Goal: Information Seeking & Learning: Learn about a topic

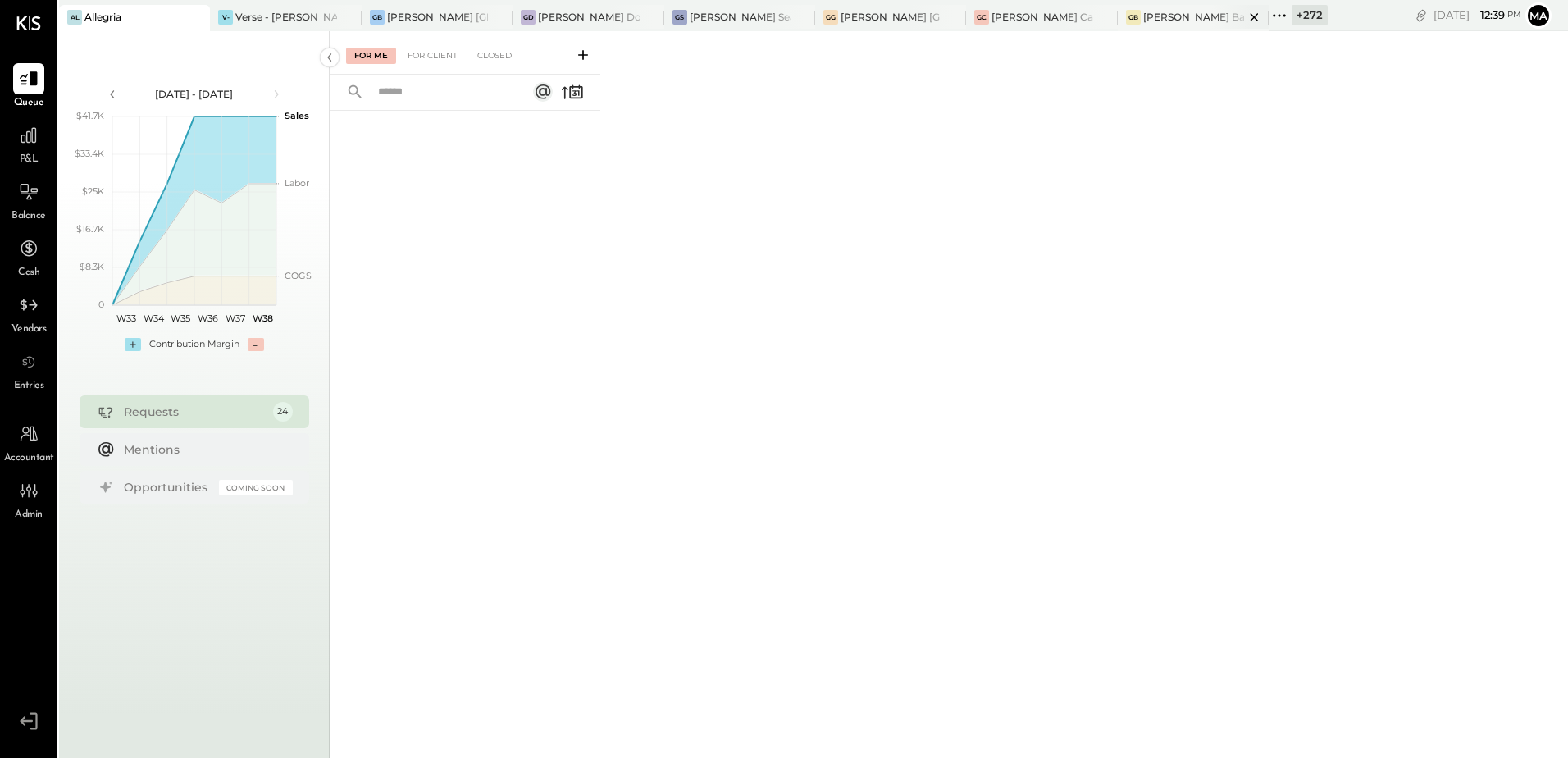
click at [1147, 15] on div "[PERSON_NAME] Back Bay" at bounding box center [1194, 16] width 101 height 14
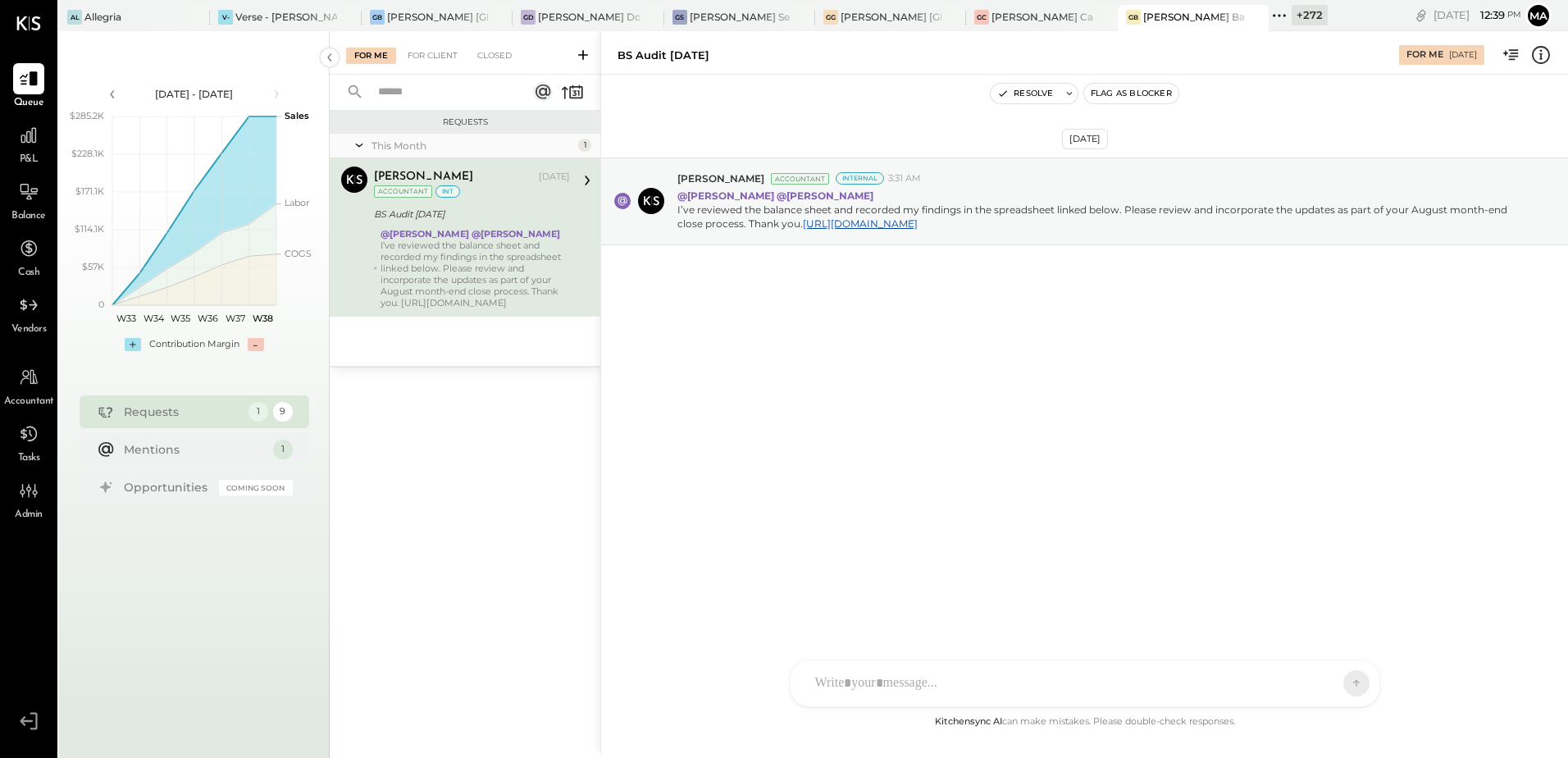
click at [1028, 464] on div "[DATE] [PERSON_NAME] Accountant Internal 3:31 AM @[PERSON_NAME] @[PERSON_NAME] …" at bounding box center [1084, 392] width 967 height 637
click at [451, 58] on div "For Client" at bounding box center [433, 56] width 66 height 16
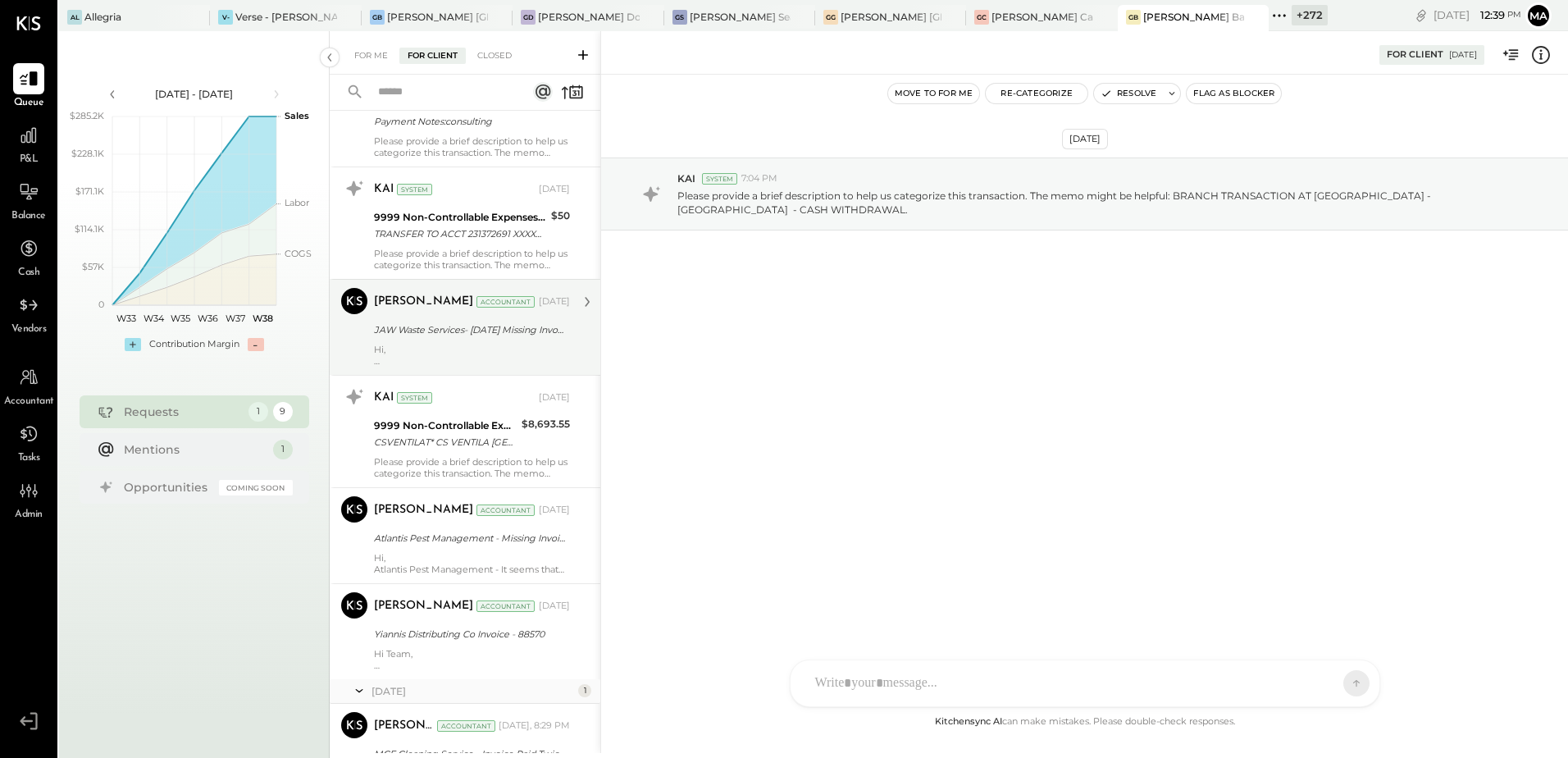
scroll to position [410, 0]
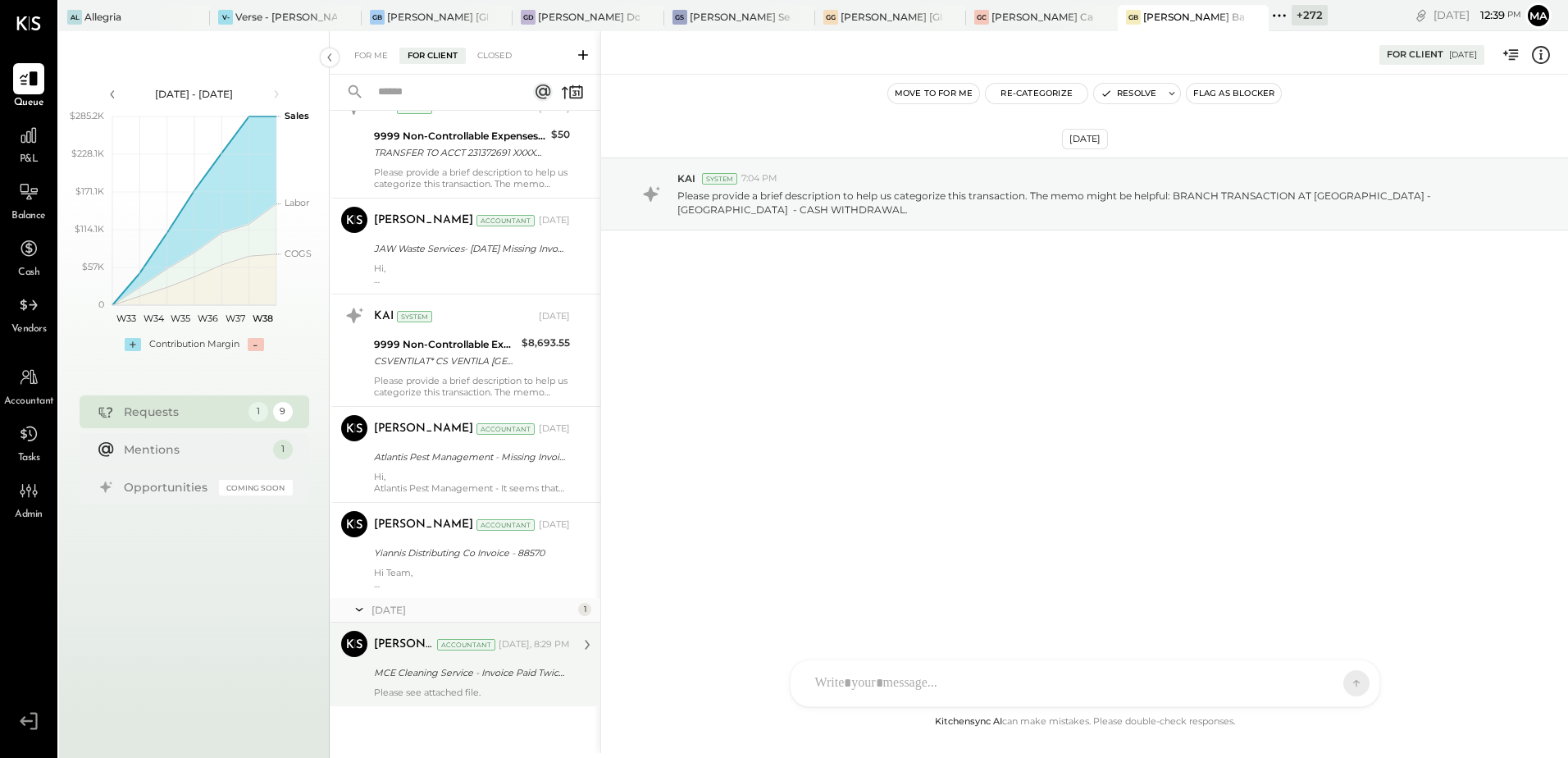
click at [479, 654] on div "[PERSON_NAME] Accountant [DATE], 8:29 PM" at bounding box center [472, 644] width 196 height 23
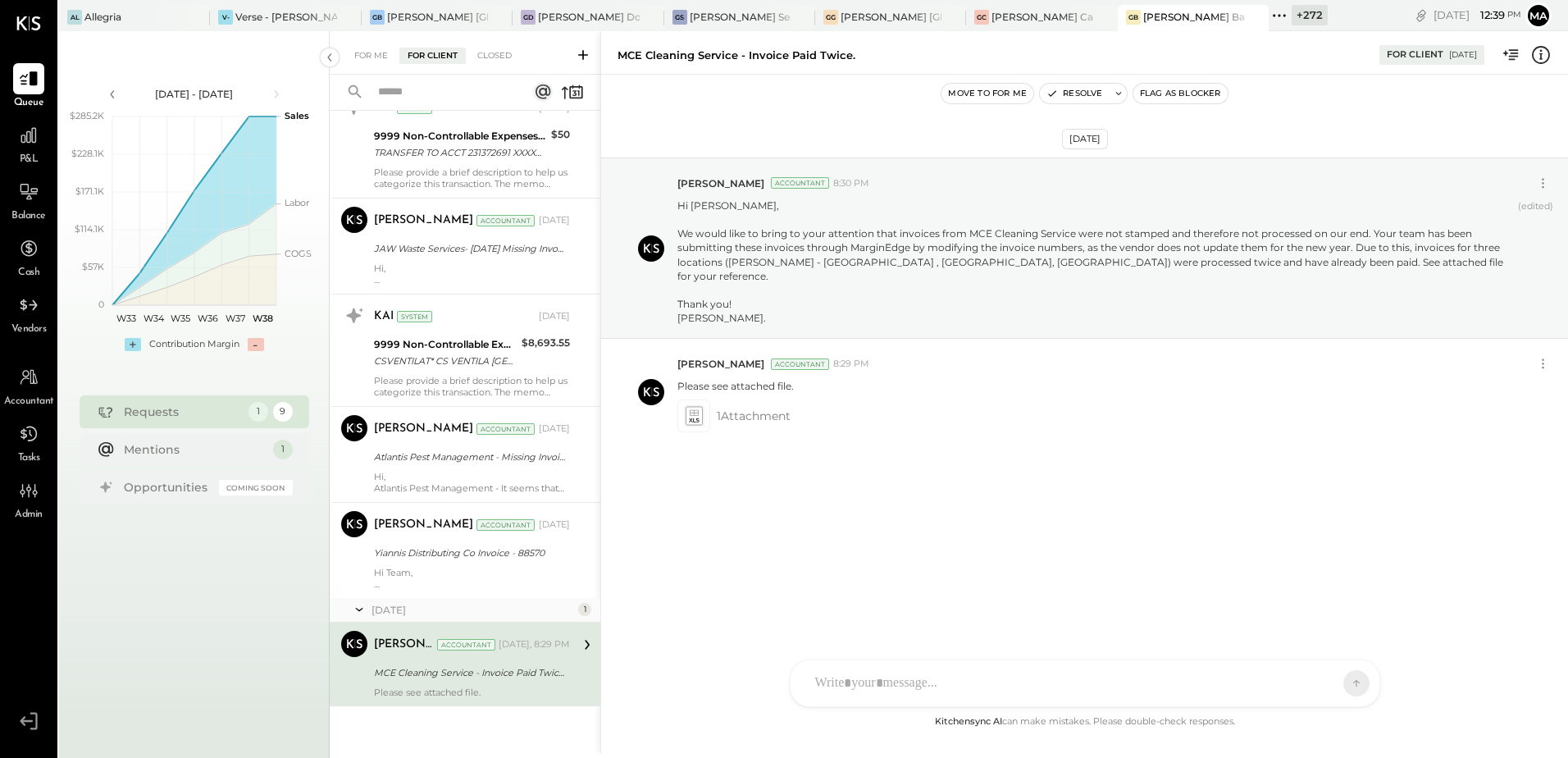
click at [1292, 19] on div "+ 272" at bounding box center [1310, 15] width 36 height 20
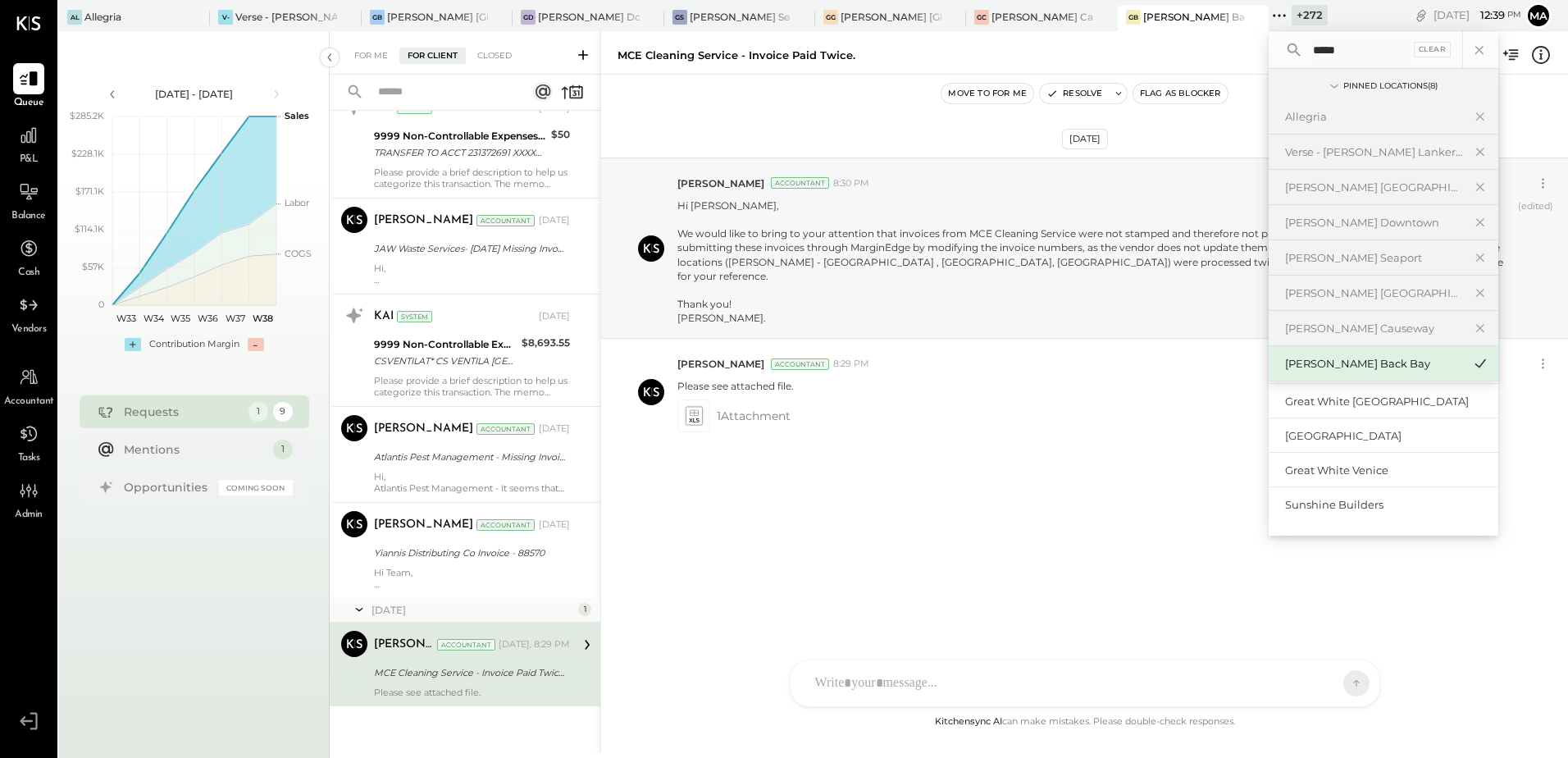
scroll to position [246, 0]
type input "*****"
click at [1323, 457] on div "Great White Venice" at bounding box center [1384, 470] width 230 height 35
click at [1324, 471] on div "Great White Venice" at bounding box center [1373, 470] width 177 height 16
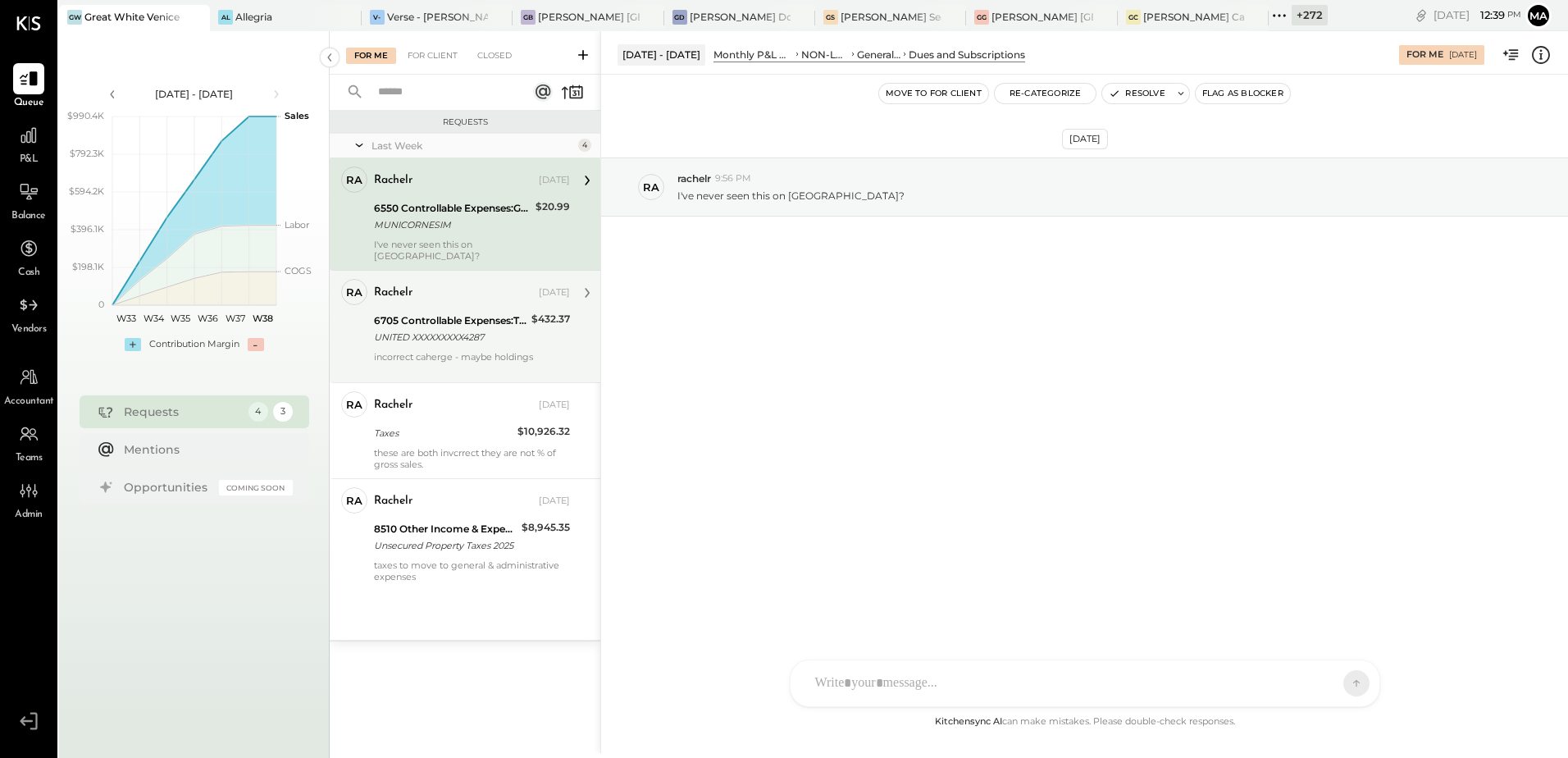
click at [485, 293] on div "rachelr [DATE]" at bounding box center [472, 292] width 196 height 27
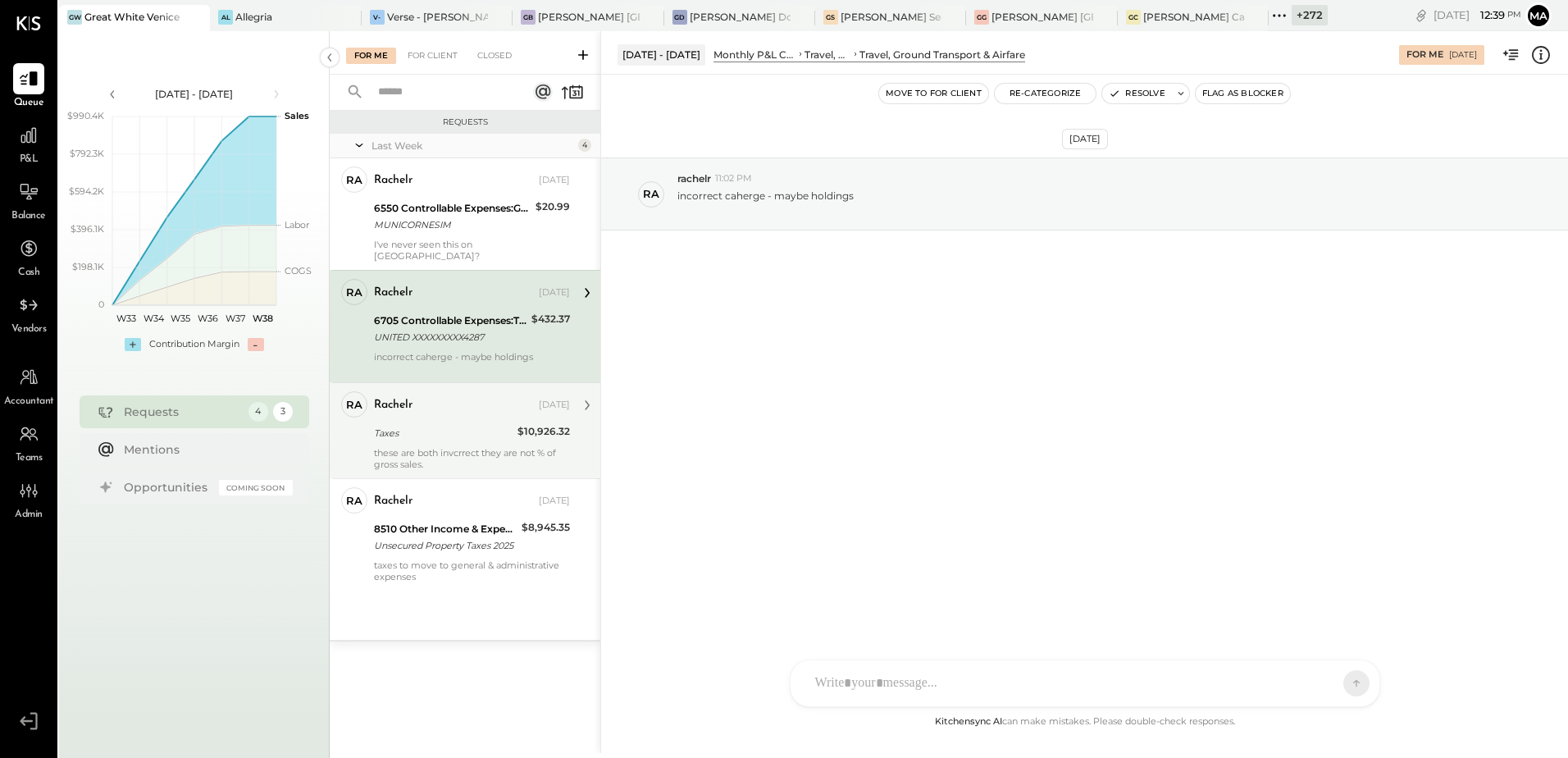
click at [508, 427] on div "Taxes" at bounding box center [443, 434] width 138 height 16
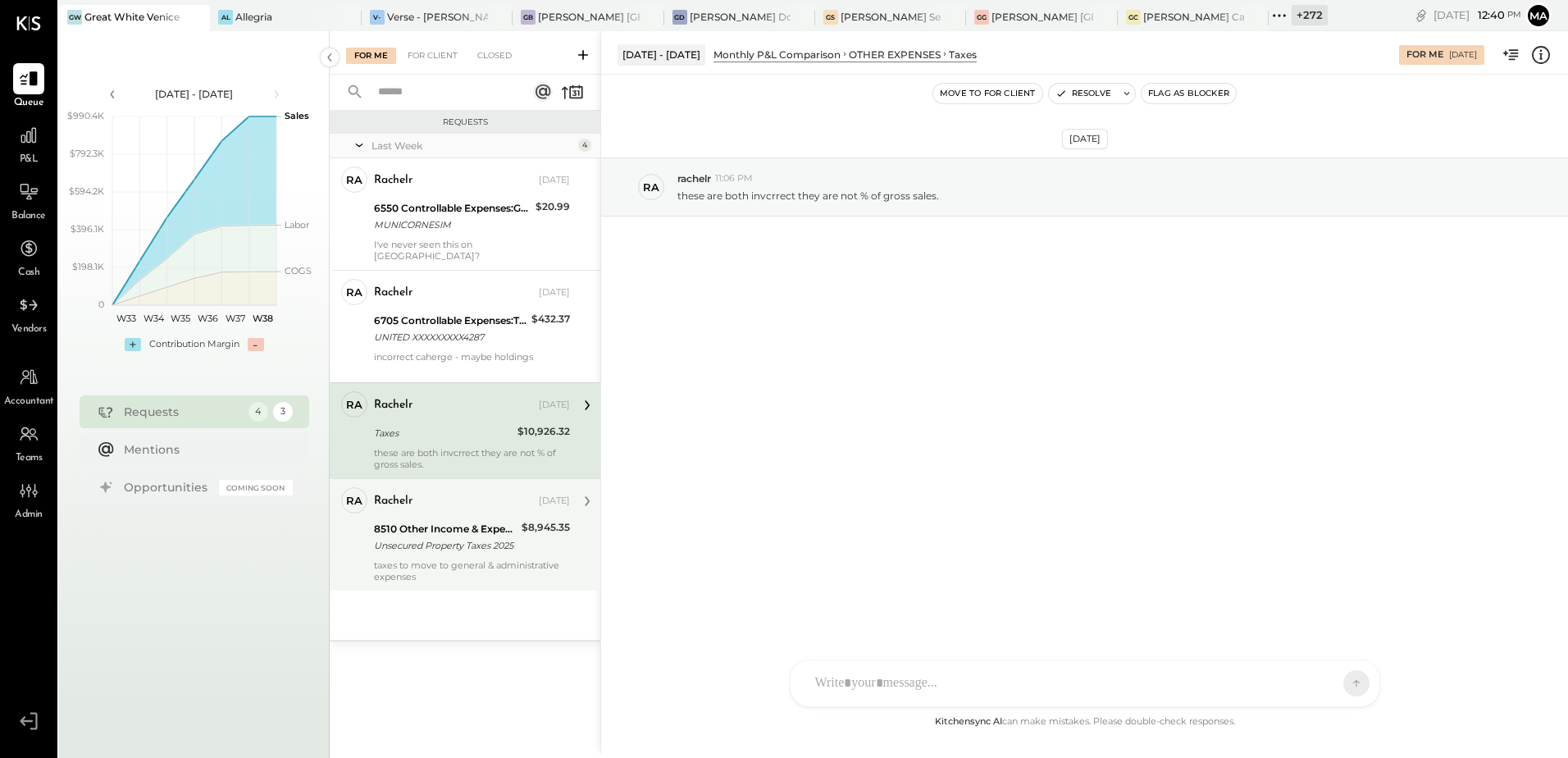
click at [476, 537] on div "Unsecured Property Taxes 2025" at bounding box center [445, 545] width 143 height 16
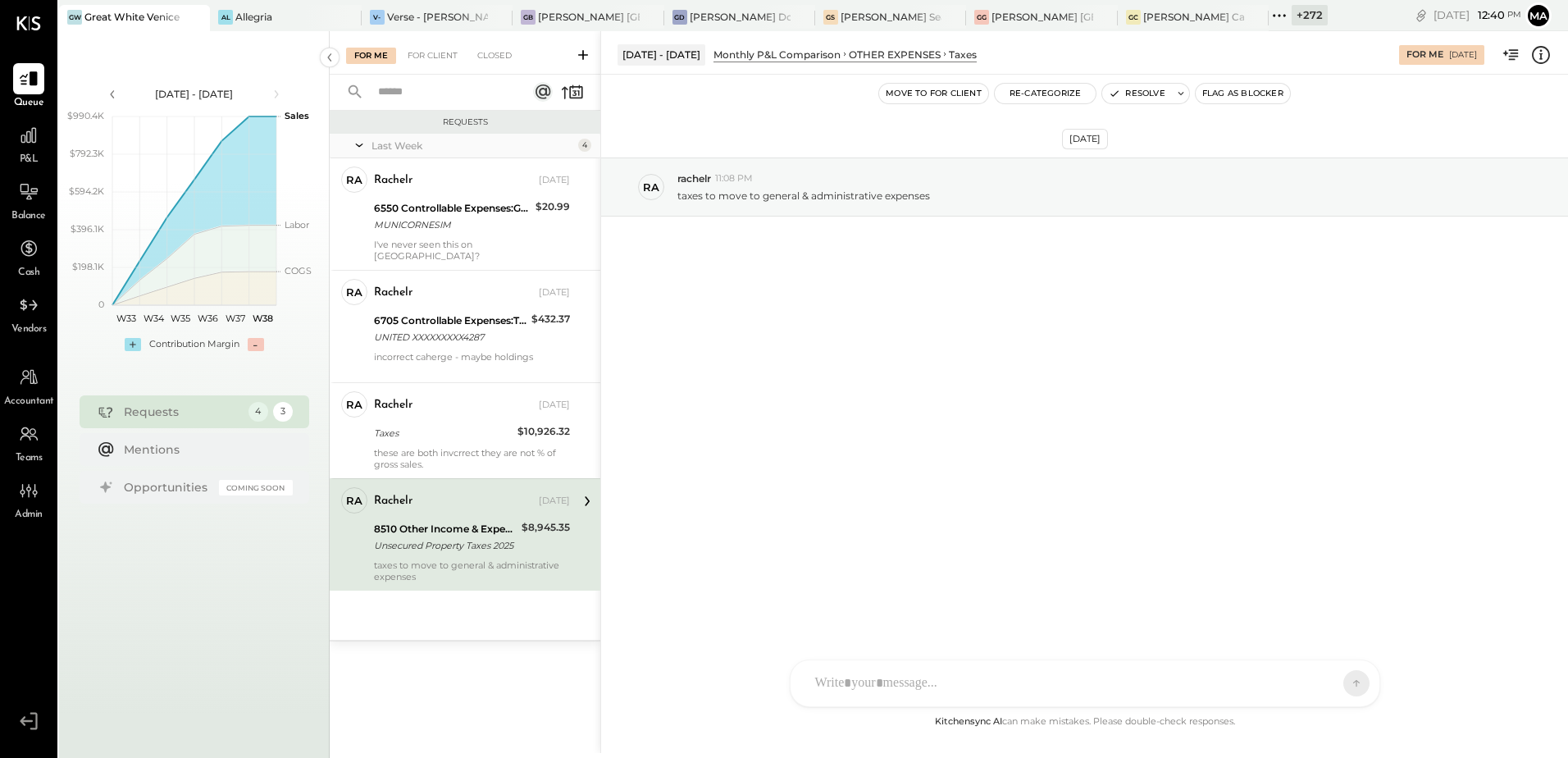
click at [881, 404] on div "[DATE] ra rachelr 11:08 PM taxes to move to general & administrative expenses" at bounding box center [1084, 392] width 967 height 637
click at [345, 15] on icon at bounding box center [347, 16] width 20 height 19
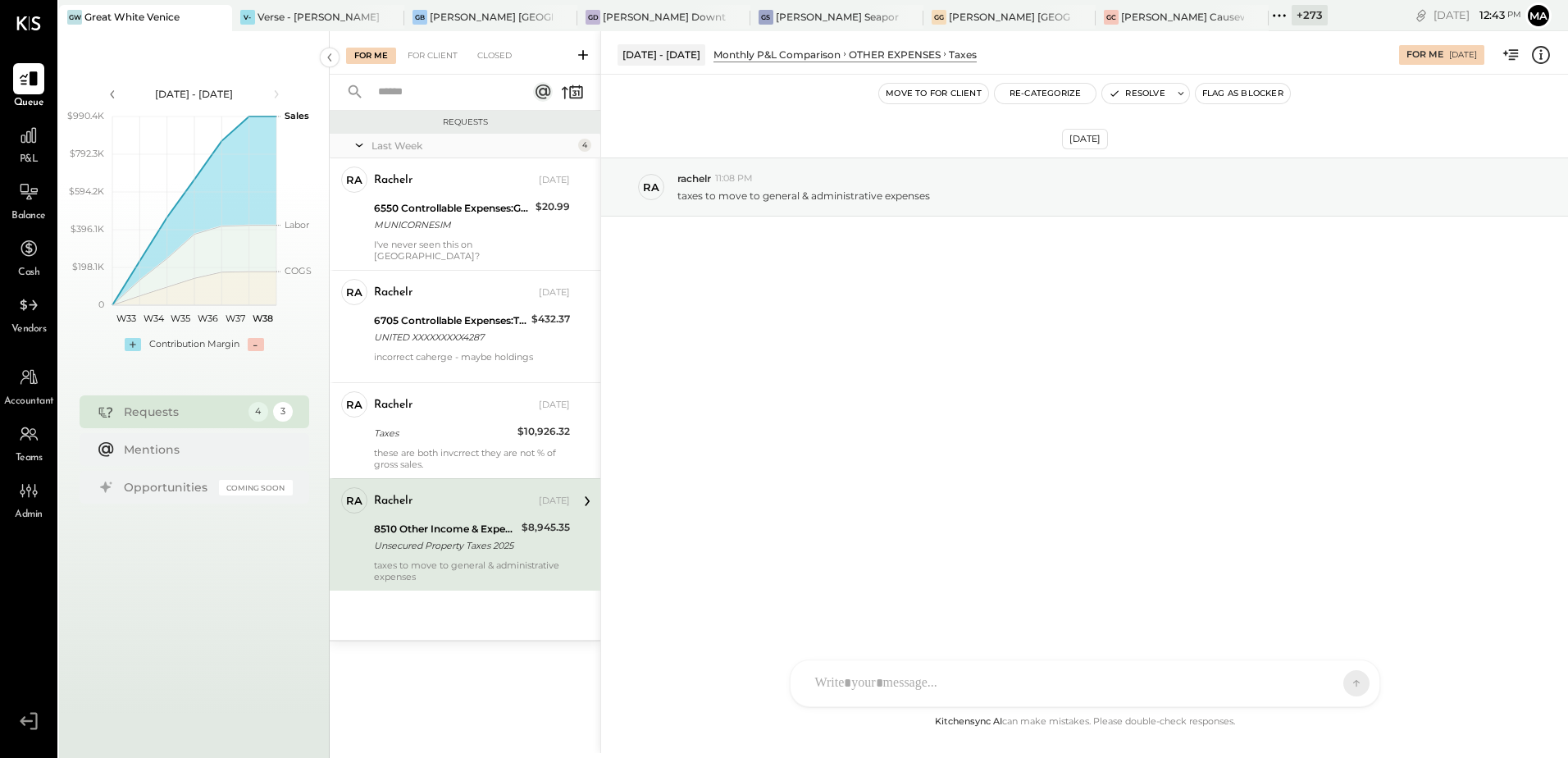
click at [885, 321] on div "[DATE] ra rachelr 11:08 PM taxes to move to general & administrative expenses" at bounding box center [1084, 227] width 967 height 224
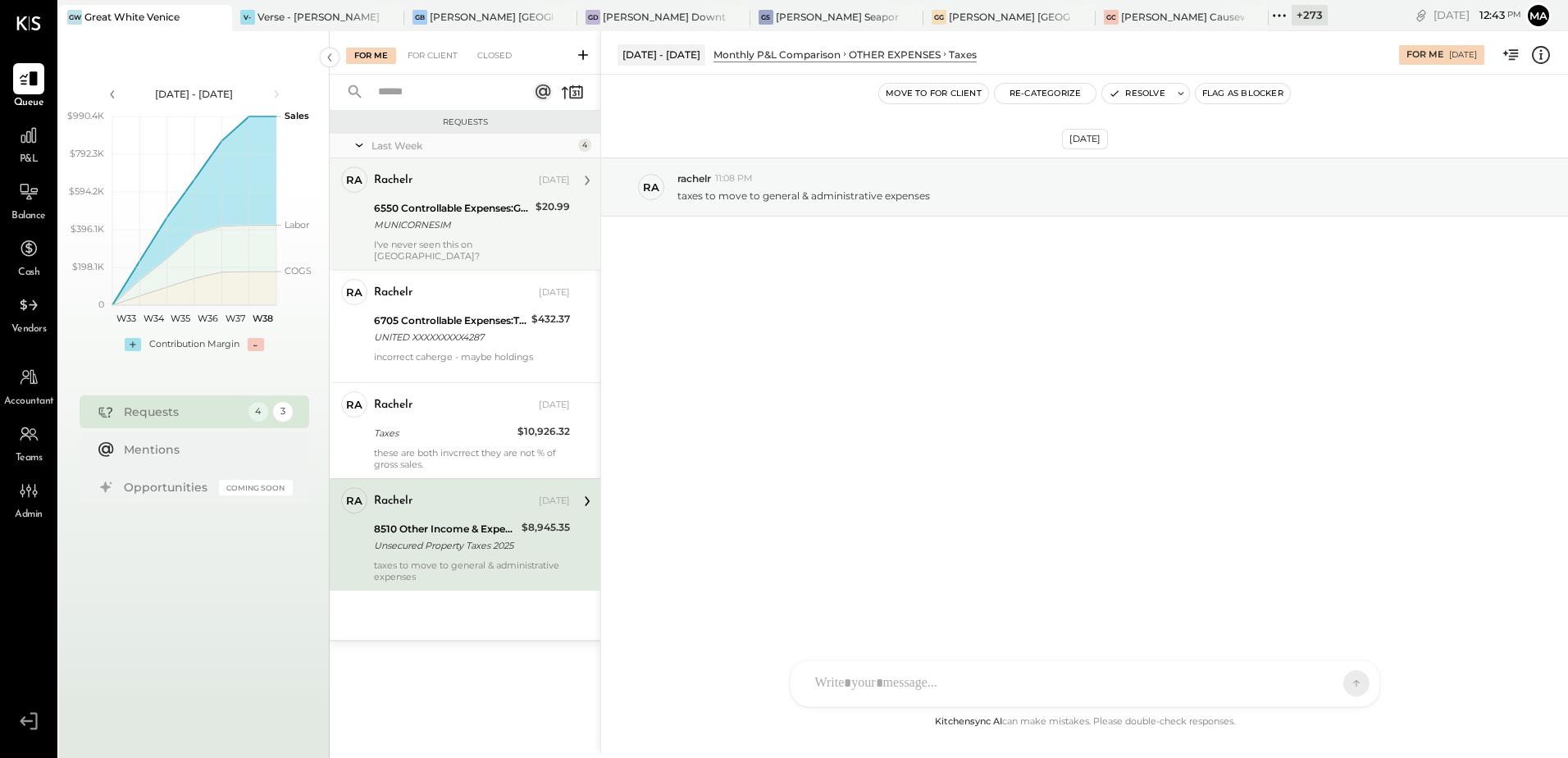
click at [504, 200] on div "6550 Controllable Expenses:General & Administrative Expenses:Dues and Subscript…" at bounding box center [452, 208] width 157 height 16
